Goal: Information Seeking & Learning: Find specific page/section

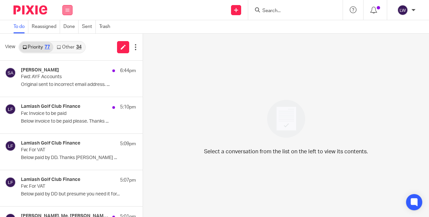
click at [69, 11] on icon at bounding box center [68, 10] width 4 height 4
click at [64, 42] on link "Email" at bounding box center [64, 41] width 12 height 5
click at [70, 13] on button at bounding box center [67, 10] width 10 height 10
click at [61, 53] on link "Clients" at bounding box center [65, 51] width 15 height 5
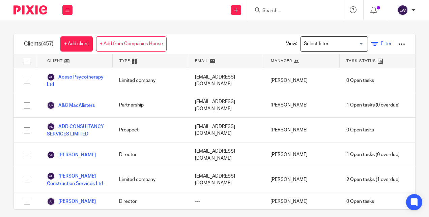
click at [373, 47] on link "Filter" at bounding box center [382, 44] width 20 height 7
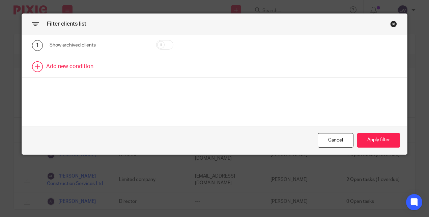
click at [54, 67] on link at bounding box center [215, 66] width 386 height 21
click at [64, 74] on div "Field" at bounding box center [92, 69] width 75 height 14
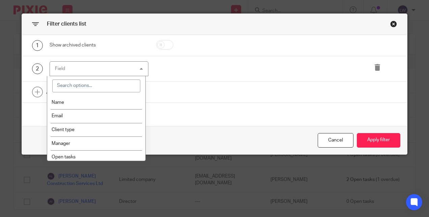
click at [63, 134] on li "Client type" at bounding box center [96, 130] width 99 height 14
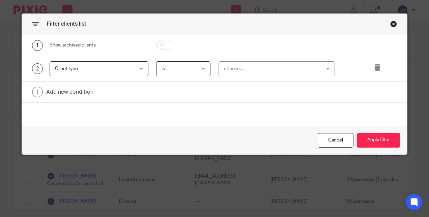
click at [169, 69] on span "is" at bounding box center [181, 69] width 39 height 14
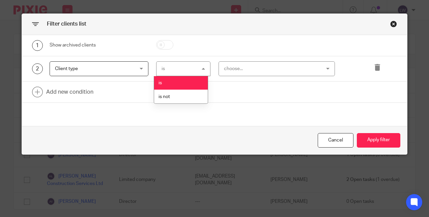
click at [168, 100] on li "is not" at bounding box center [181, 97] width 54 height 14
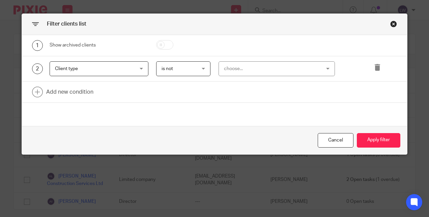
click at [230, 69] on div "choose..." at bounding box center [268, 69] width 89 height 14
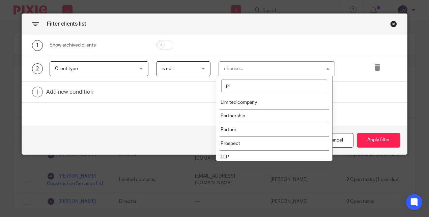
type input "pro"
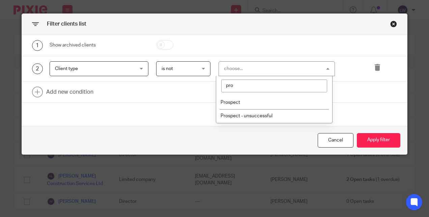
click at [234, 102] on span "Prospect" at bounding box center [231, 102] width 20 height 5
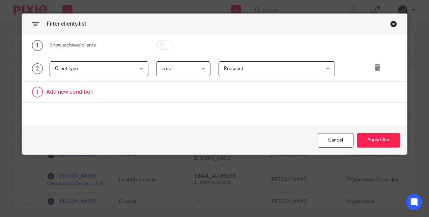
click at [59, 97] on link at bounding box center [215, 92] width 386 height 21
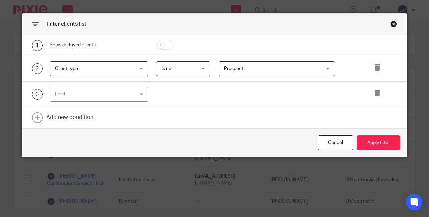
click at [86, 91] on div "Field" at bounding box center [92, 94] width 75 height 14
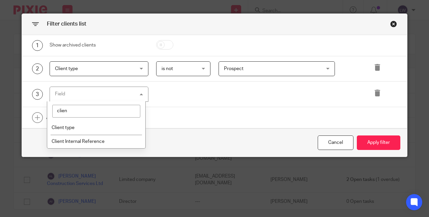
type input "client"
click at [75, 122] on li "Client type" at bounding box center [96, 128] width 99 height 14
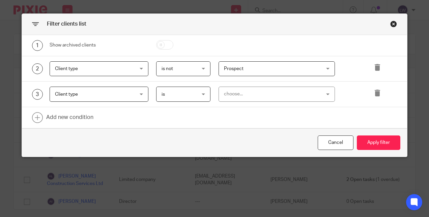
click at [180, 93] on span "is" at bounding box center [181, 94] width 39 height 14
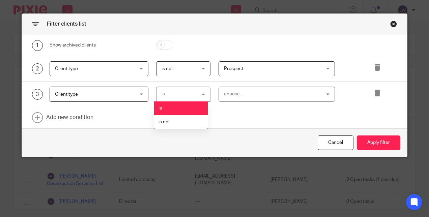
click at [169, 126] on li "is not" at bounding box center [181, 122] width 54 height 14
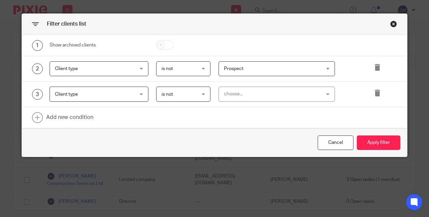
click at [234, 94] on div "choose..." at bounding box center [268, 94] width 89 height 14
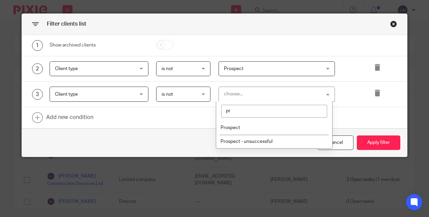
type input "pro"
click at [247, 140] on span "Prospect - unsuccessful" at bounding box center [247, 141] width 52 height 5
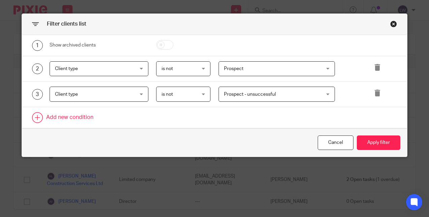
click at [62, 114] on link at bounding box center [215, 117] width 386 height 21
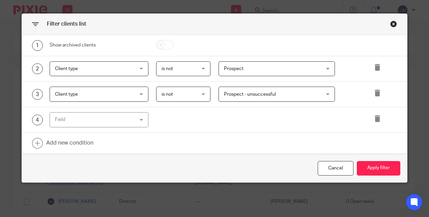
click at [65, 124] on div "Field" at bounding box center [92, 120] width 75 height 14
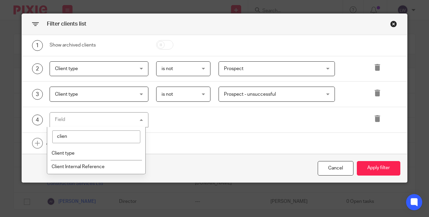
type input "client"
click at [68, 151] on span "Client type" at bounding box center [63, 153] width 23 height 5
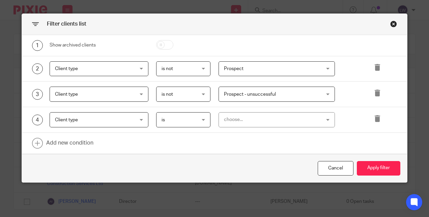
click at [176, 122] on span "is" at bounding box center [181, 120] width 39 height 14
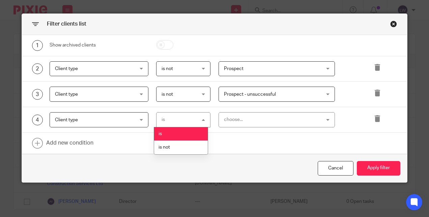
click at [171, 148] on li "is not" at bounding box center [181, 148] width 54 height 14
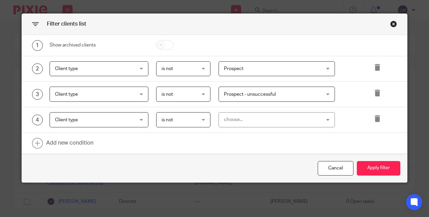
click at [231, 120] on div "choose..." at bounding box center [268, 120] width 89 height 14
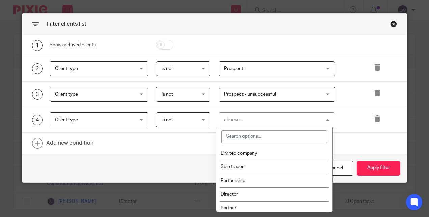
click at [239, 194] on li "Director" at bounding box center [274, 195] width 116 height 14
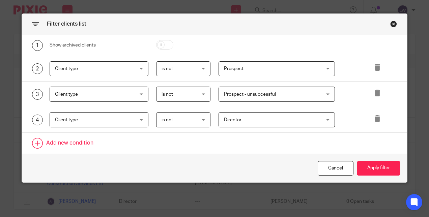
click at [62, 146] on link at bounding box center [215, 143] width 386 height 21
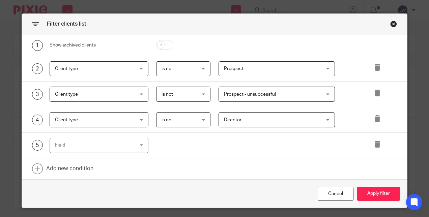
click at [70, 145] on div "Field" at bounding box center [92, 145] width 75 height 14
type input "clei"
click at [32, 148] on div "5" at bounding box center [37, 145] width 11 height 11
click at [72, 145] on div "Field" at bounding box center [92, 145] width 75 height 14
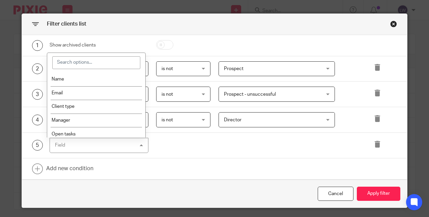
click at [69, 107] on span "Client type" at bounding box center [63, 106] width 23 height 5
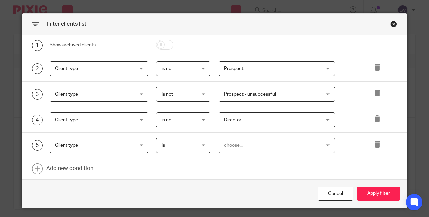
click at [181, 148] on span "is" at bounding box center [181, 145] width 39 height 14
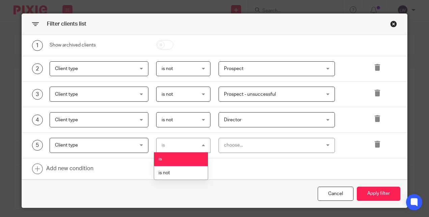
click at [165, 178] on li "is not" at bounding box center [181, 173] width 54 height 14
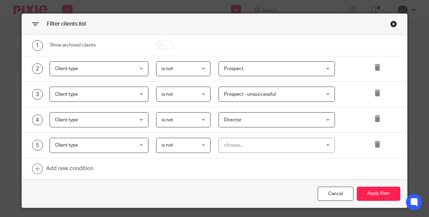
click at [234, 149] on div "choose..." at bounding box center [268, 145] width 89 height 14
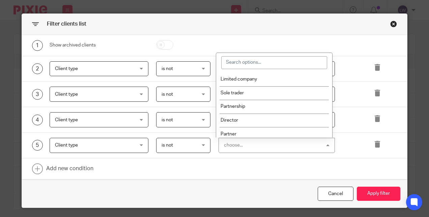
click at [241, 126] on li "Director" at bounding box center [274, 121] width 116 height 14
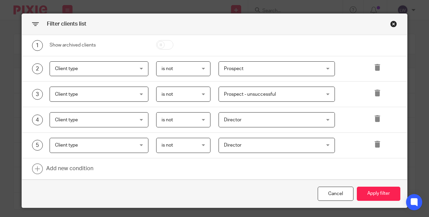
click at [232, 145] on span "Director" at bounding box center [233, 145] width 18 height 5
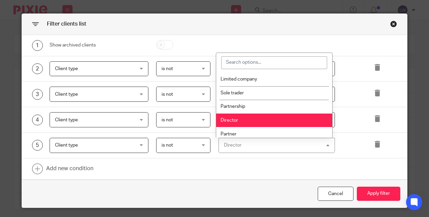
click at [234, 136] on span "Partner" at bounding box center [229, 134] width 16 height 5
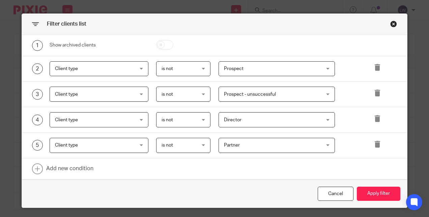
click at [225, 149] on span "Partner" at bounding box center [268, 145] width 89 height 14
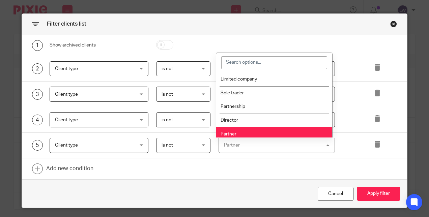
click at [232, 134] on span "Partner" at bounding box center [229, 134] width 16 height 5
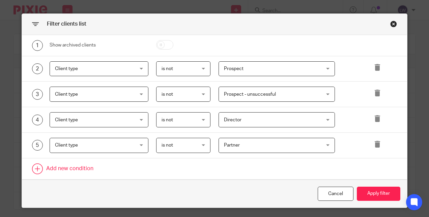
click at [64, 168] on link at bounding box center [215, 169] width 386 height 21
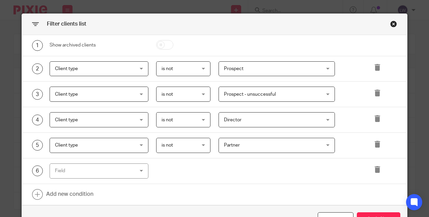
click at [61, 171] on div "Field" at bounding box center [92, 171] width 75 height 14
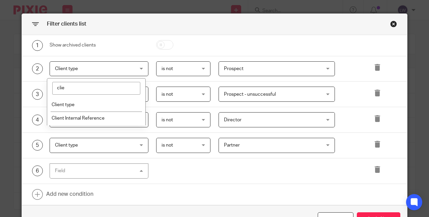
type input "clien"
click at [64, 174] on div "Field" at bounding box center [99, 171] width 99 height 15
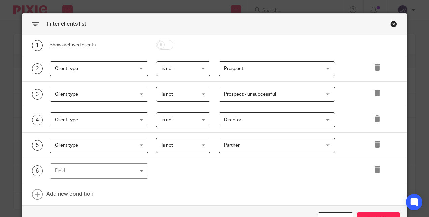
click at [56, 172] on div "Field" at bounding box center [92, 171] width 75 height 14
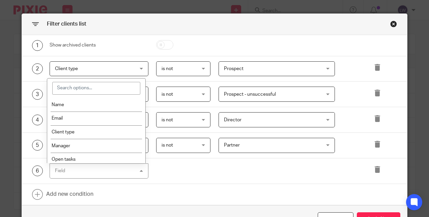
click at [56, 136] on li "Client type" at bounding box center [96, 133] width 99 height 14
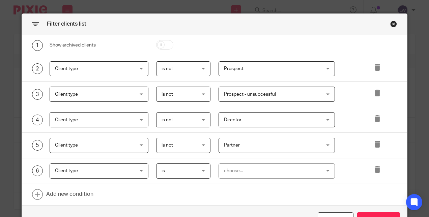
click at [178, 174] on span "is" at bounding box center [181, 171] width 39 height 14
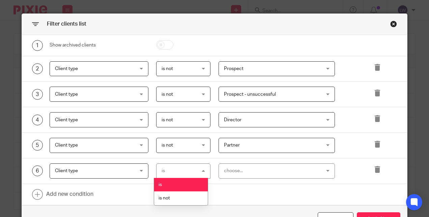
click at [163, 201] on span "is not" at bounding box center [164, 198] width 11 height 5
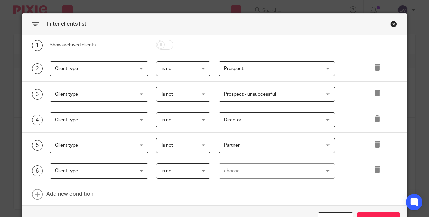
click at [232, 176] on div "choose..." at bounding box center [268, 171] width 89 height 14
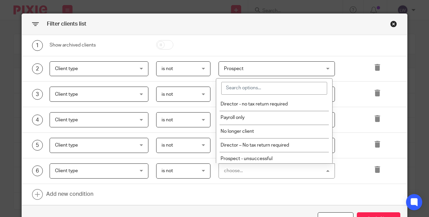
scroll to position [195, 0]
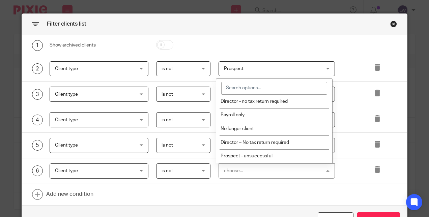
click at [235, 132] on li "No longer client" at bounding box center [274, 129] width 116 height 14
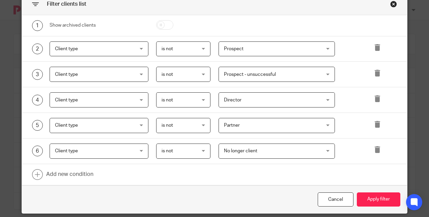
scroll to position [29, 0]
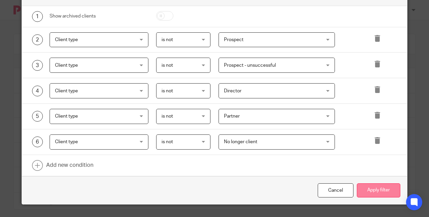
click at [372, 188] on button "Apply filter" at bounding box center [379, 191] width 44 height 15
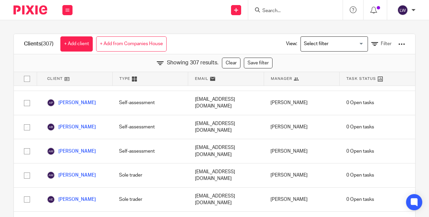
scroll to position [316, 0]
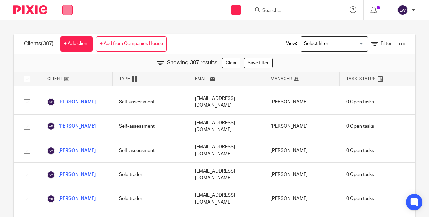
click at [67, 11] on icon at bounding box center [68, 10] width 4 height 4
click at [64, 43] on link "Email" at bounding box center [63, 41] width 11 height 5
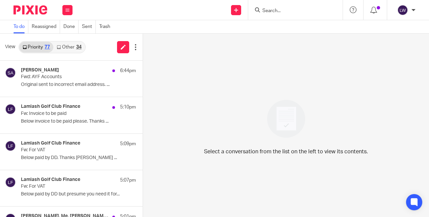
click at [74, 51] on link "Other 34" at bounding box center [68, 47] width 31 height 11
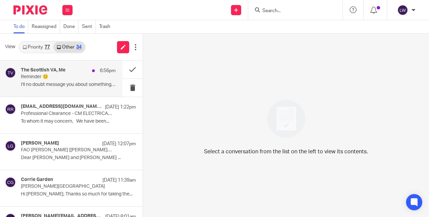
click at [65, 80] on div "The Scottish VA, Me 6:56pm Reminder 🙂 I'll no doubt message you about something…" at bounding box center [68, 79] width 95 height 23
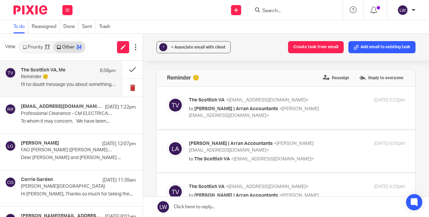
click at [128, 88] on button at bounding box center [133, 88] width 20 height 18
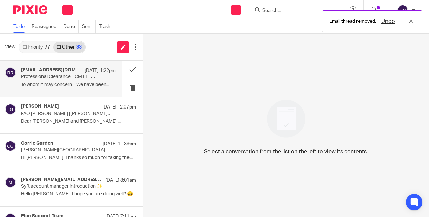
click at [66, 84] on p "To whom it may concern, We have been..." at bounding box center [68, 85] width 95 height 6
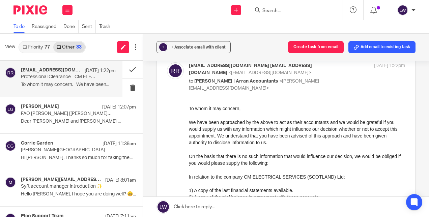
scroll to position [34, 0]
click at [293, 9] on input "Search" at bounding box center [292, 11] width 61 height 6
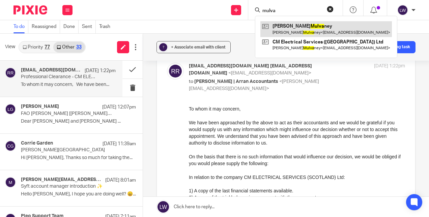
type input "mulva"
click at [287, 29] on link at bounding box center [327, 29] width 132 height 16
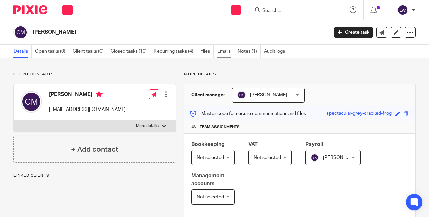
click at [226, 49] on link "Emails" at bounding box center [225, 51] width 17 height 13
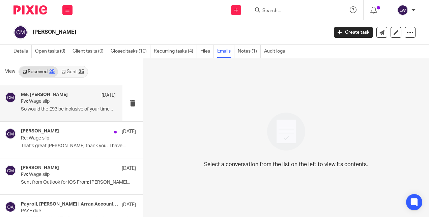
click at [36, 101] on p "Fw: Wage slip" at bounding box center [59, 102] width 76 height 6
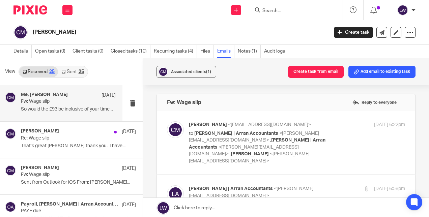
click at [274, 12] on input "Search" at bounding box center [292, 11] width 61 height 6
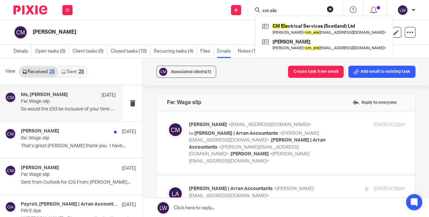
type input "cm ele"
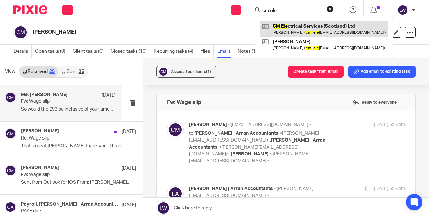
click at [292, 29] on link at bounding box center [325, 29] width 128 height 16
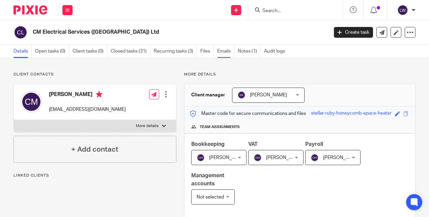
click at [226, 49] on link "Emails" at bounding box center [225, 51] width 17 height 13
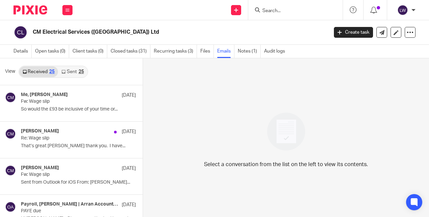
click at [74, 68] on link "Sent 25" at bounding box center [72, 72] width 29 height 11
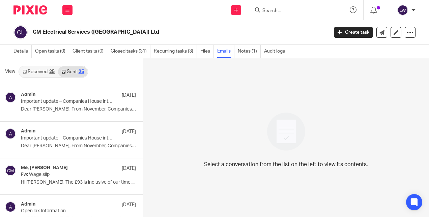
scroll to position [1, 0]
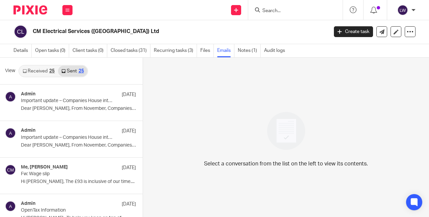
click at [38, 72] on link "Received 25" at bounding box center [38, 71] width 39 height 11
